Goal: Task Accomplishment & Management: Manage account settings

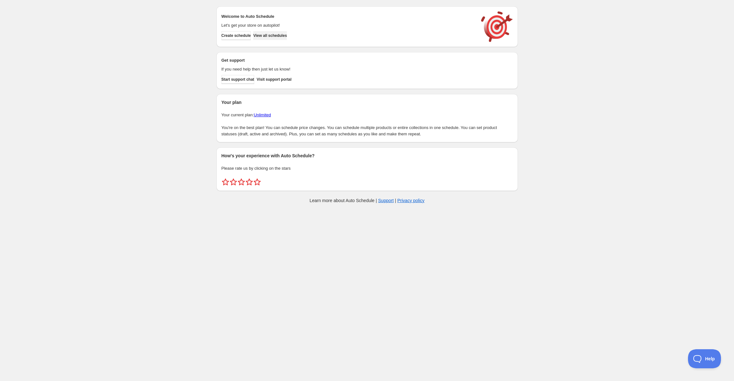
click at [277, 37] on span "View all schedules" at bounding box center [270, 35] width 34 height 5
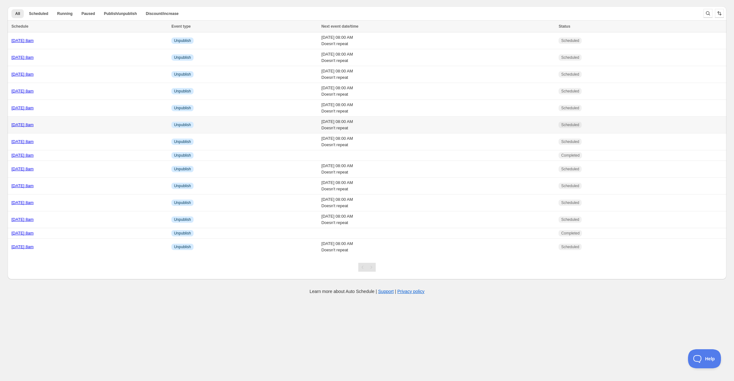
click at [34, 125] on link "[DATE] 8am" at bounding box center [22, 124] width 22 height 5
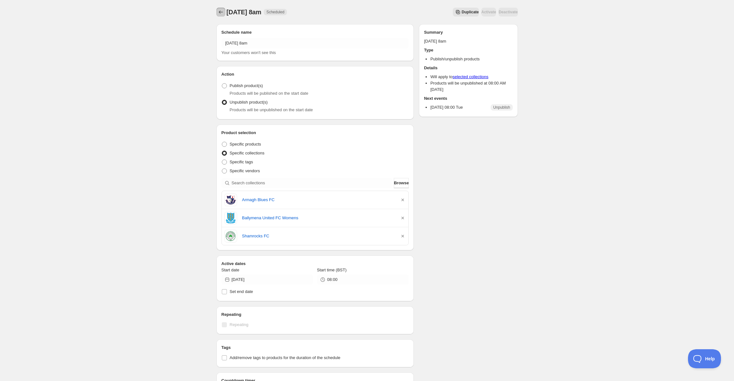
click at [221, 12] on icon "Schedules" at bounding box center [221, 12] width 6 height 6
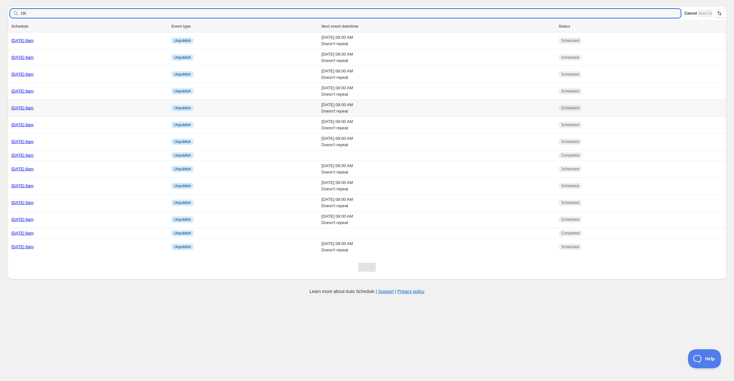
type input "18th"
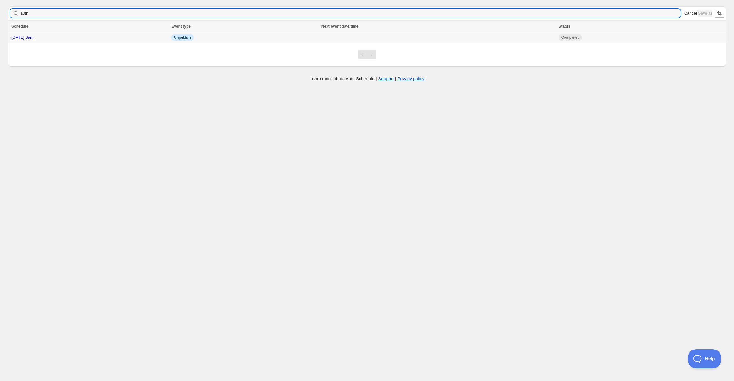
click at [34, 37] on link "[DATE] 8am" at bounding box center [22, 37] width 22 height 5
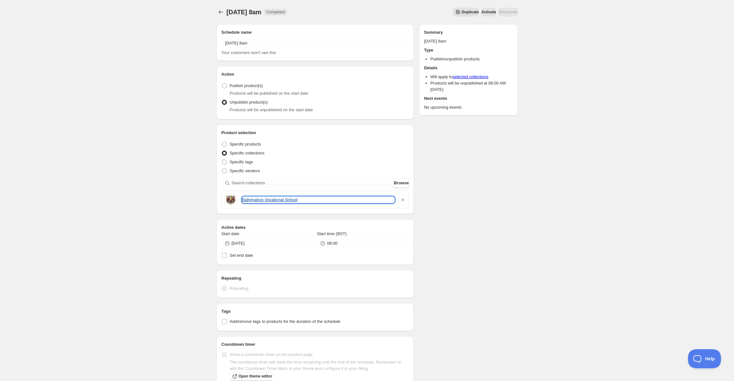
click at [276, 200] on link "Ballymahon Vocational School" at bounding box center [318, 199] width 153 height 6
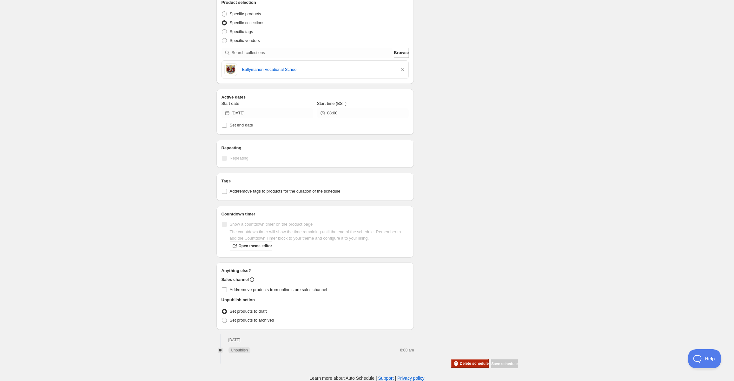
click at [470, 364] on span "Delete schedule" at bounding box center [474, 363] width 29 height 5
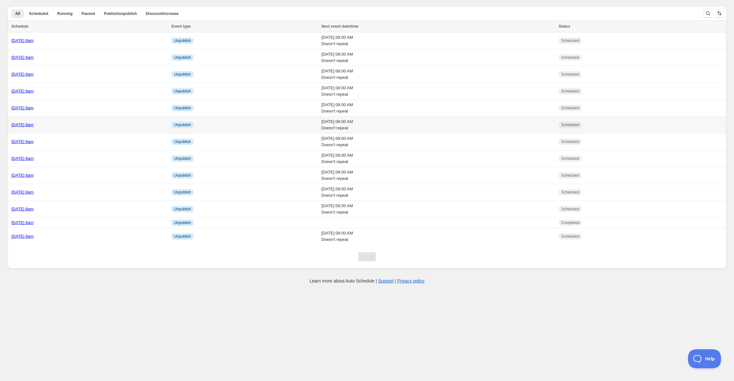
click at [34, 124] on link "[DATE] 8am" at bounding box center [22, 124] width 22 height 5
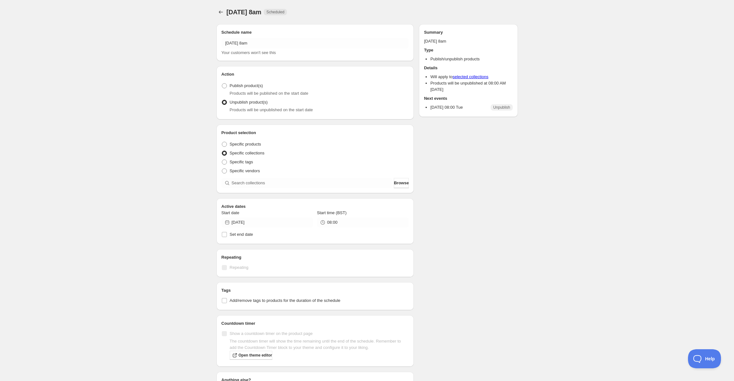
radio input "true"
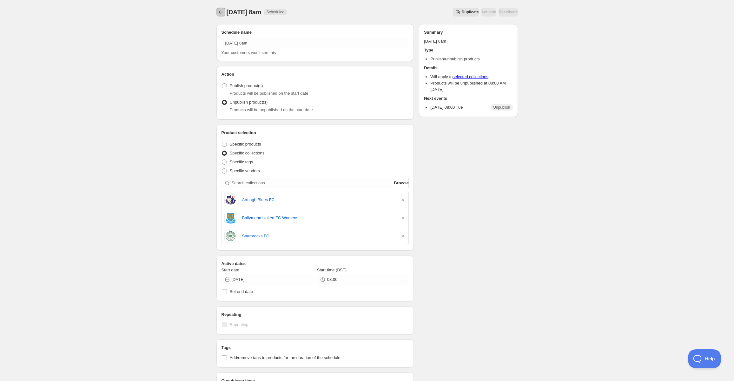
click at [218, 13] on icon "Schedules" at bounding box center [221, 12] width 6 height 6
